Goal: Navigation & Orientation: Find specific page/section

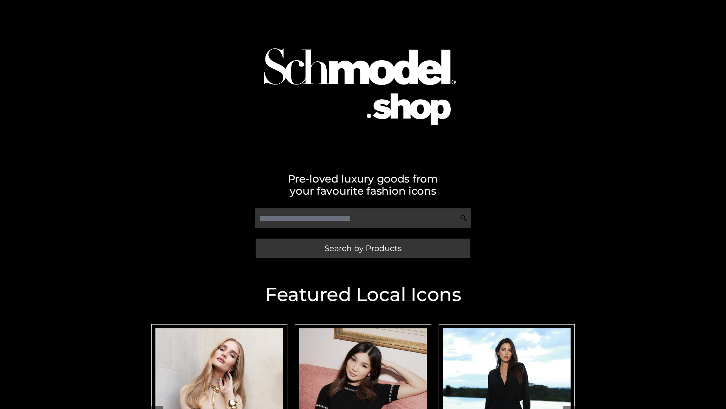
click at [363, 248] on span "Search by Products" at bounding box center [363, 248] width 77 height 8
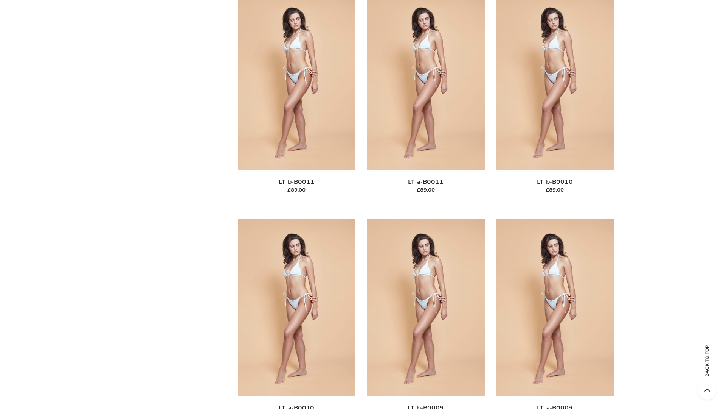
scroll to position [3397, 0]
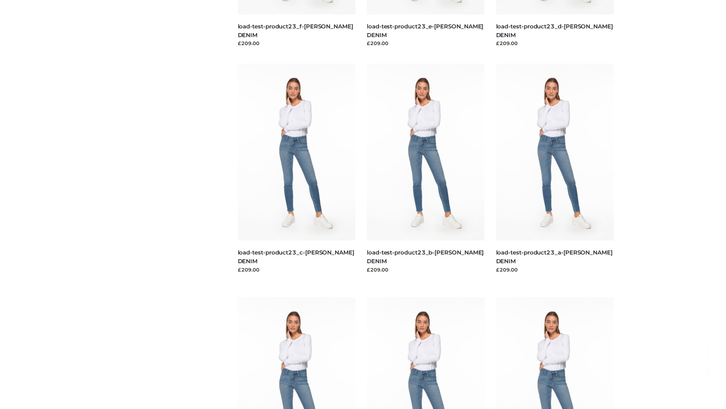
scroll to position [663, 0]
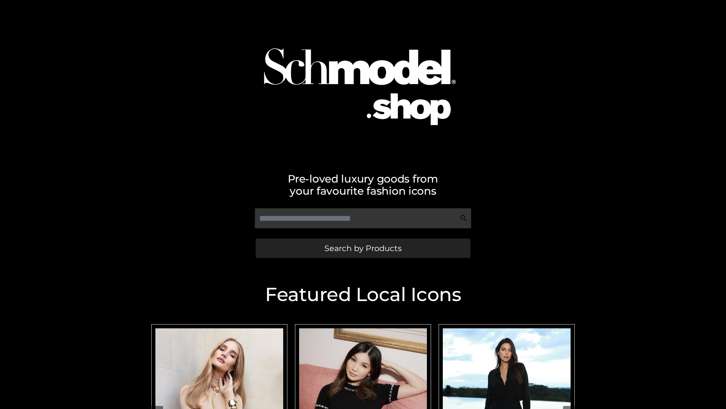
click at [363, 248] on span "Search by Products" at bounding box center [363, 248] width 77 height 8
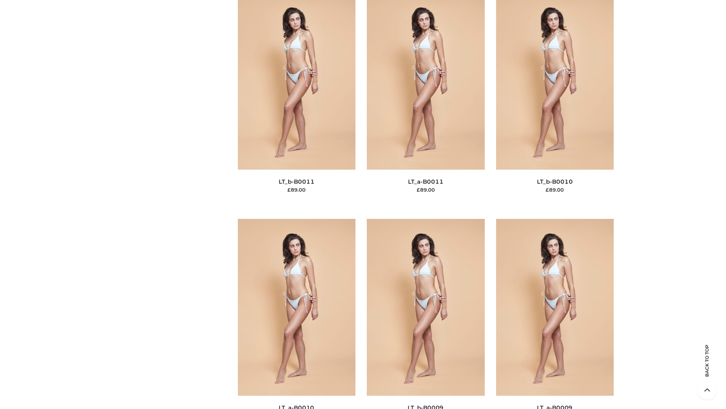
scroll to position [3397, 0]
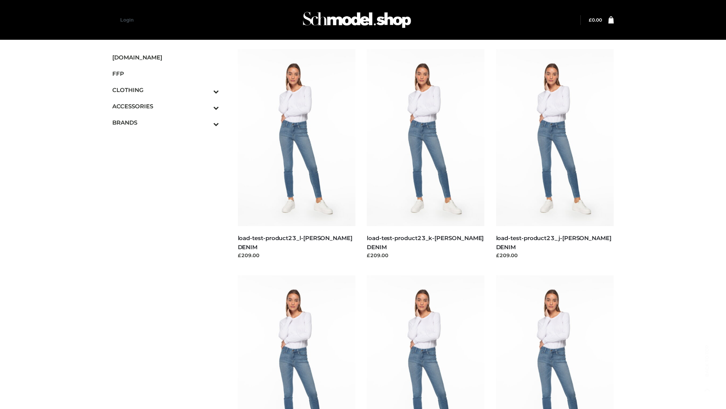
scroll to position [663, 0]
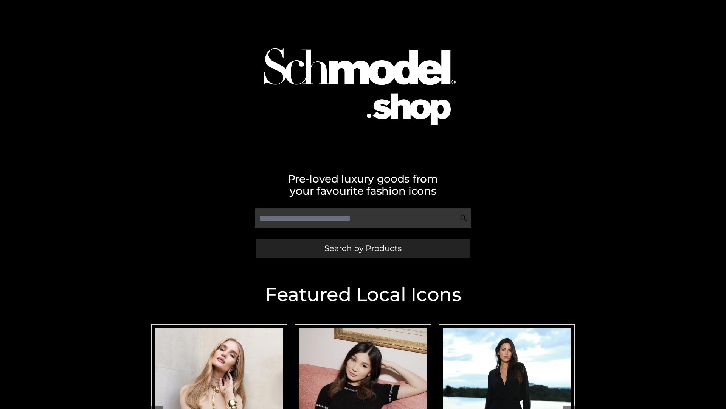
click at [363, 248] on span "Search by Products" at bounding box center [363, 248] width 77 height 8
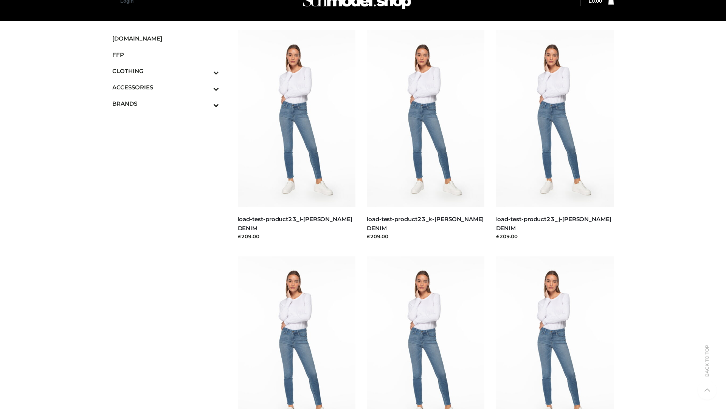
scroll to position [868, 0]
